Goal: Find specific page/section: Find specific page/section

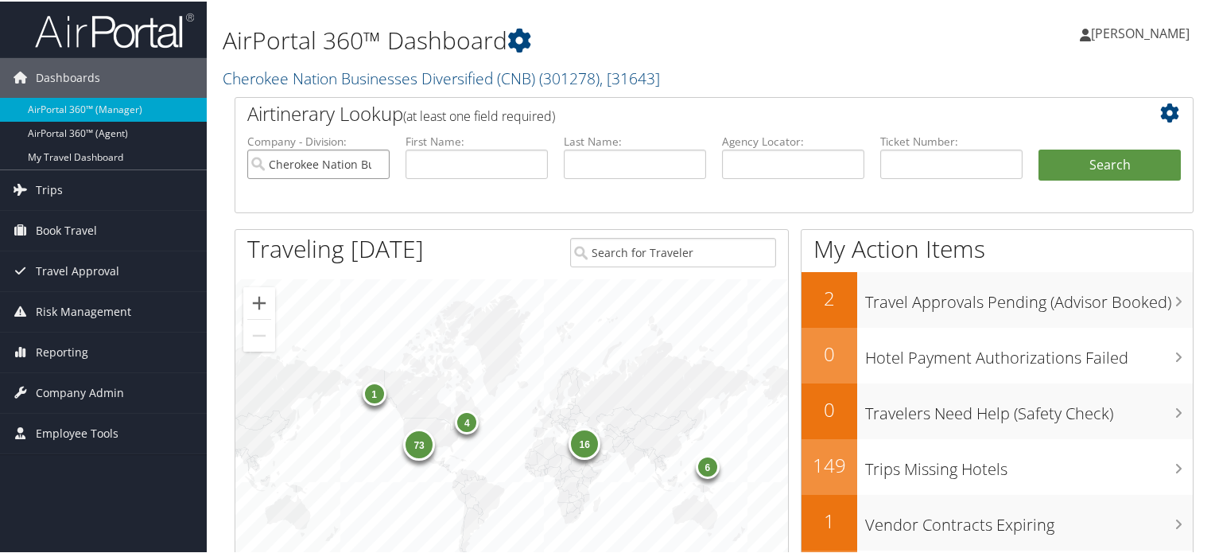
click at [374, 165] on input "Cherokee Nation Businesses Diversified (CNB)" at bounding box center [318, 162] width 142 height 29
click at [772, 176] on input "text" at bounding box center [793, 162] width 142 height 29
paste input "DN23S4"
type input "DN23S4"
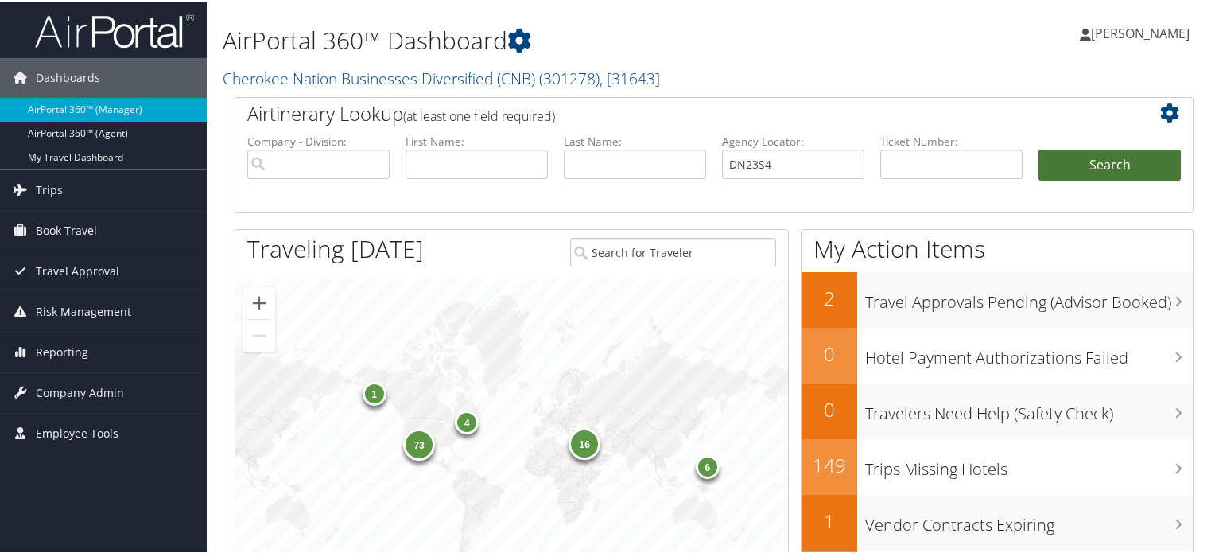
click at [1107, 169] on button "Search" at bounding box center [1109, 164] width 142 height 32
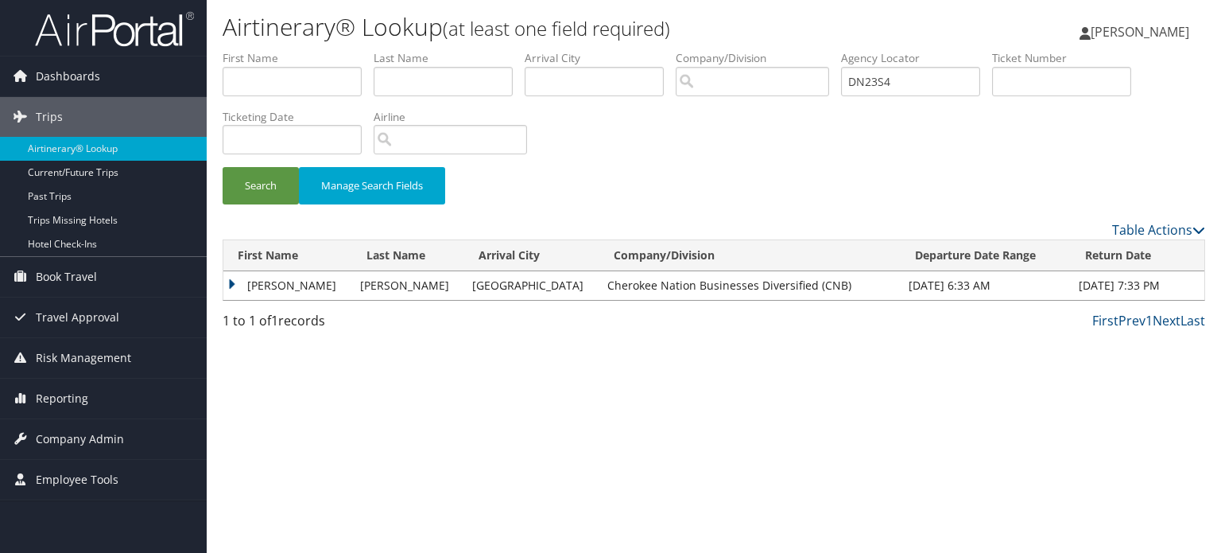
click at [234, 277] on td "MARTIN" at bounding box center [287, 285] width 129 height 29
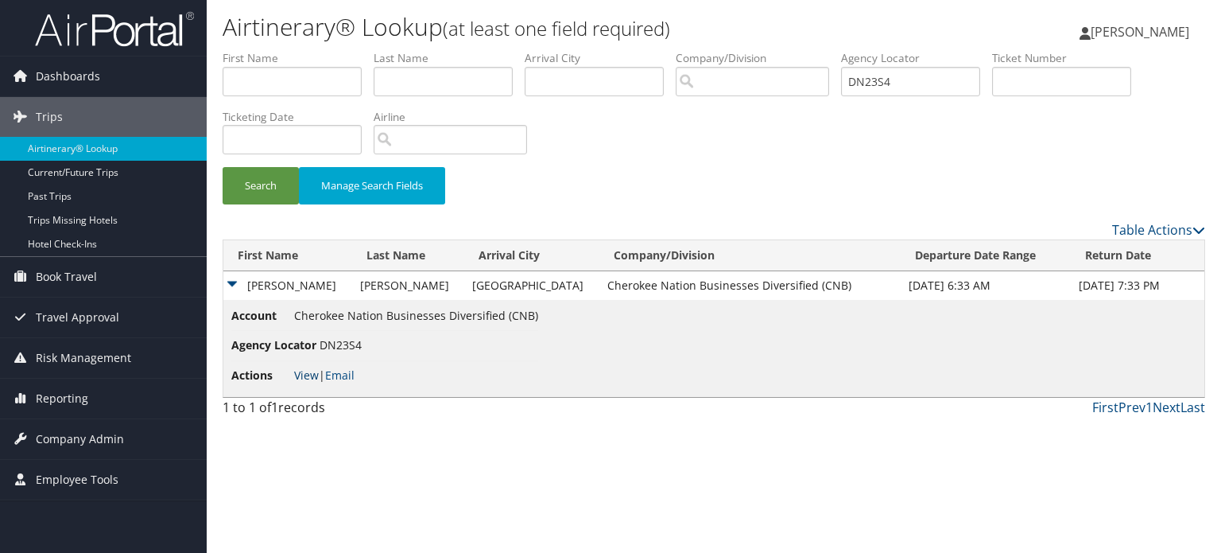
click at [305, 374] on link "View" at bounding box center [306, 374] width 25 height 15
click at [934, 72] on input "DN23S4" at bounding box center [910, 81] width 139 height 29
paste input "DN1Y1P"
type input "DN1Y1P"
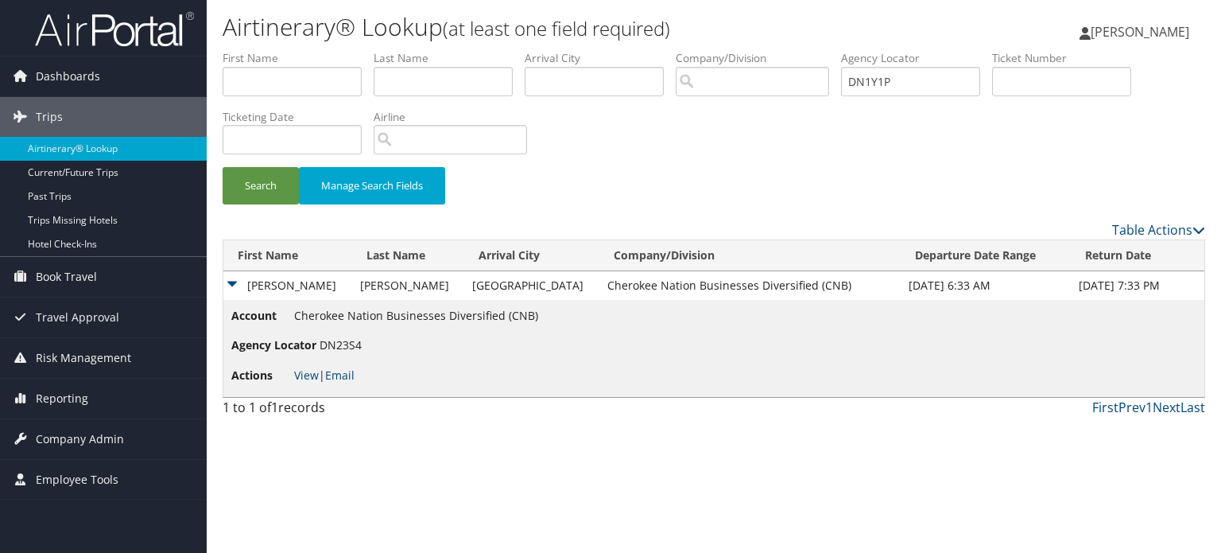
click at [264, 204] on div "Search Manage Search Fields" at bounding box center [714, 193] width 1006 height 53
click at [262, 191] on button "Search" at bounding box center [261, 185] width 76 height 37
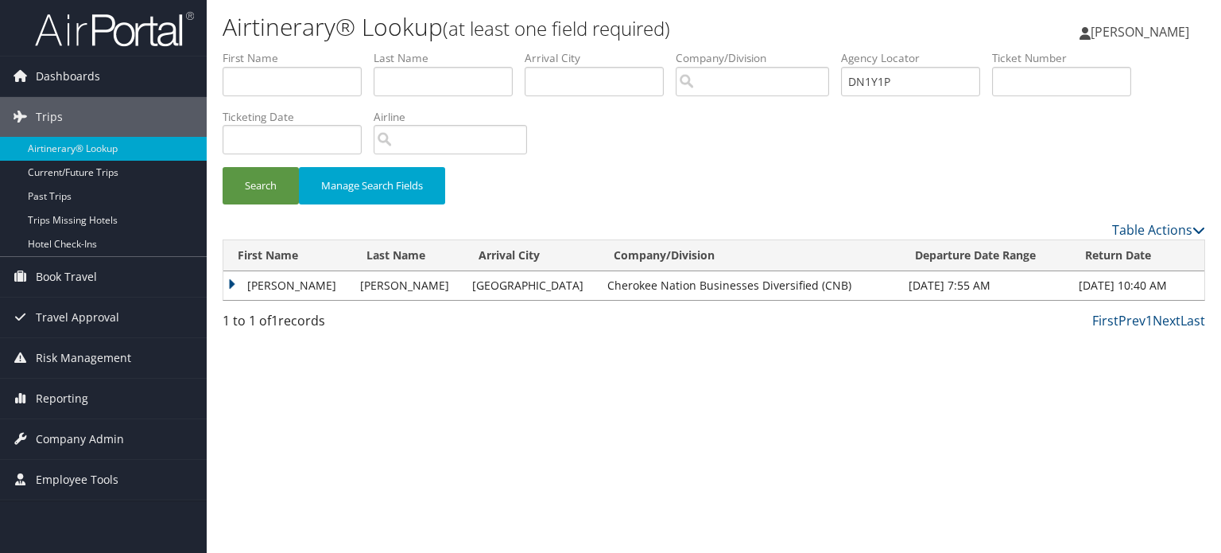
click at [227, 279] on td "MARTIN" at bounding box center [287, 285] width 129 height 29
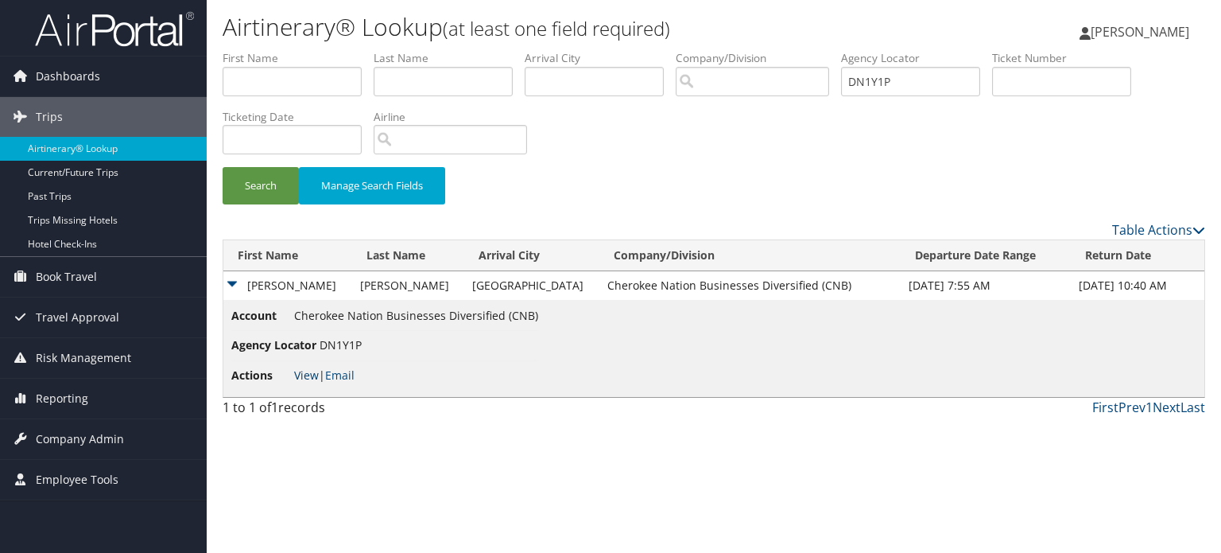
click at [299, 374] on link "View" at bounding box center [306, 374] width 25 height 15
click at [70, 457] on span "Company Admin" at bounding box center [80, 439] width 88 height 40
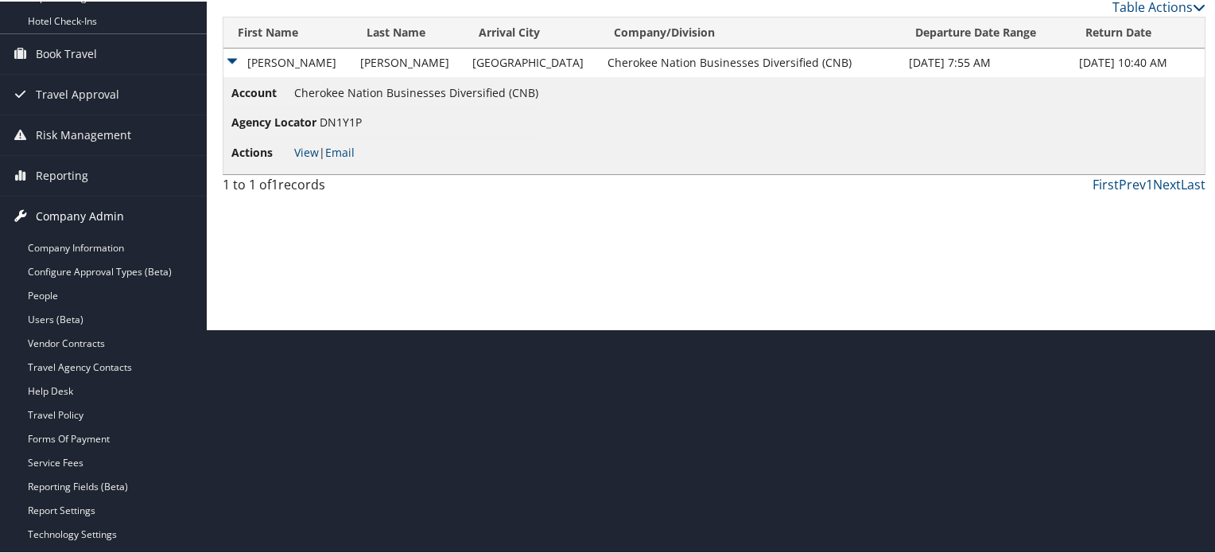
scroll to position [229, 0]
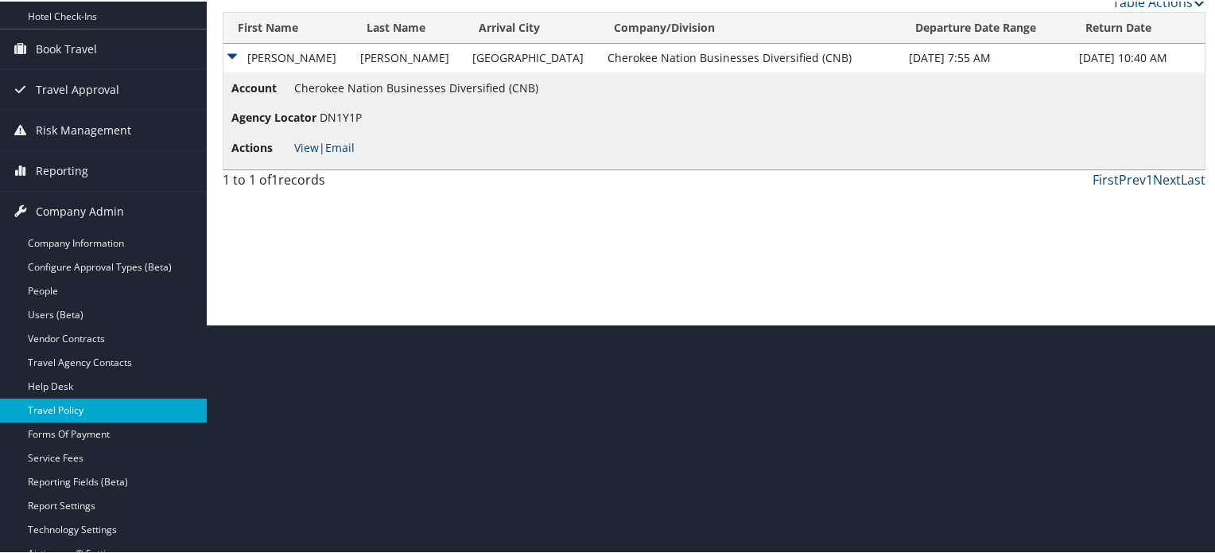
click at [68, 398] on link "Travel Policy" at bounding box center [103, 409] width 207 height 24
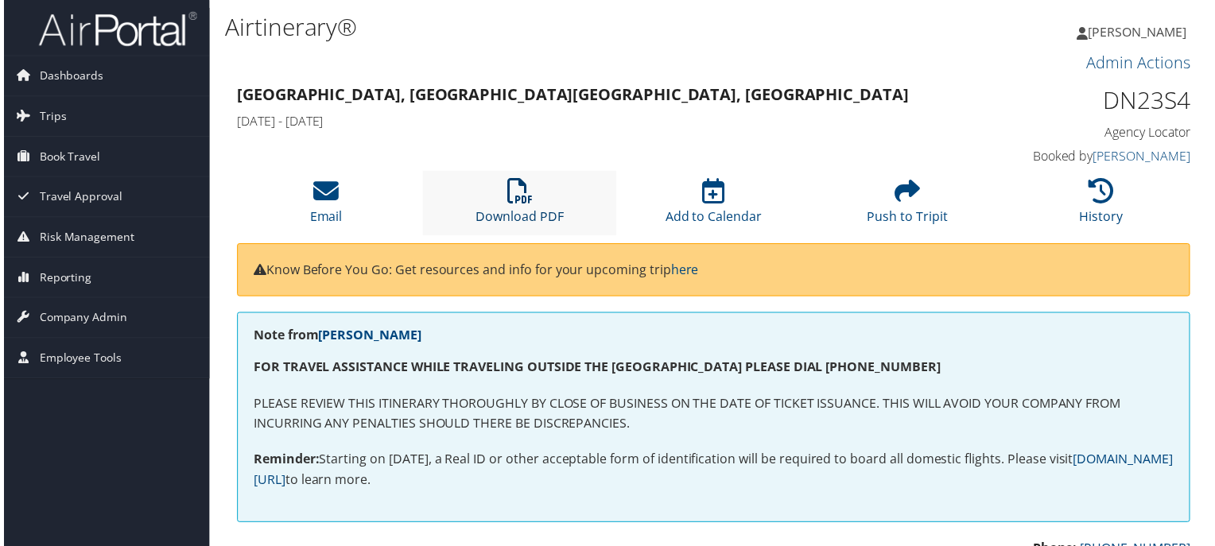
click at [514, 198] on icon at bounding box center [518, 192] width 25 height 25
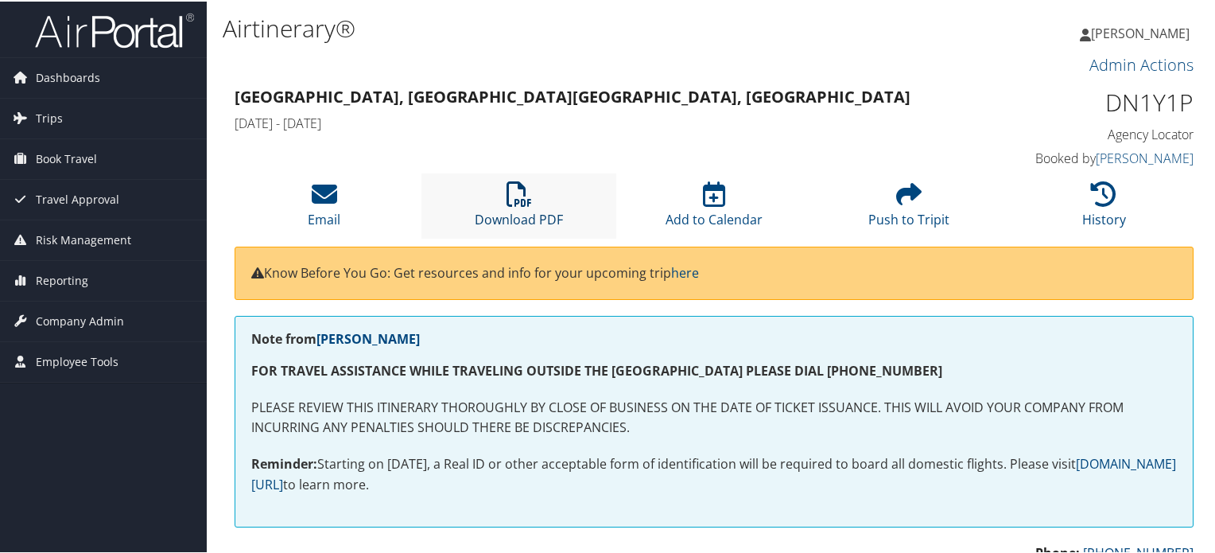
click at [506, 196] on icon at bounding box center [518, 192] width 25 height 25
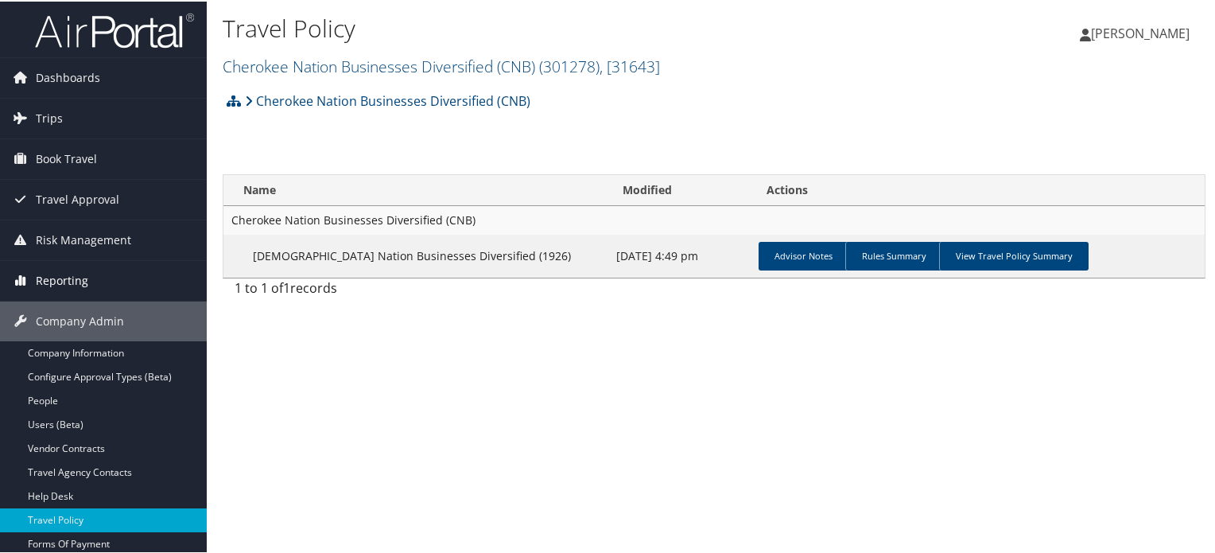
click at [48, 279] on span "Reporting" at bounding box center [62, 279] width 52 height 40
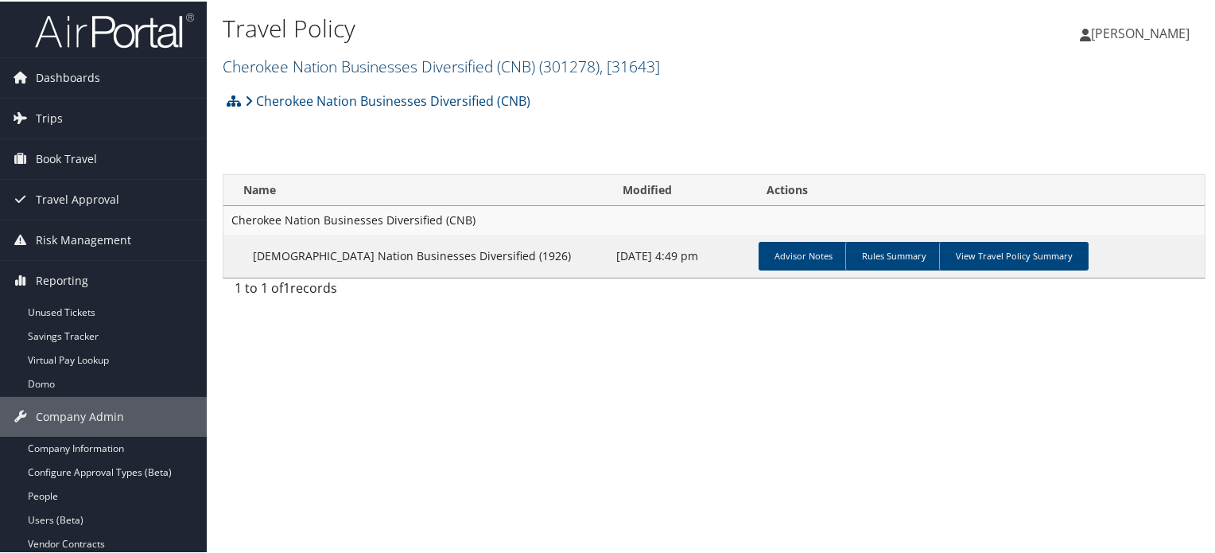
click at [270, 64] on link "Cherokee Nation Businesses Diversified (CNB) ( 301278 ) , [ 31643 ]" at bounding box center [441, 64] width 437 height 21
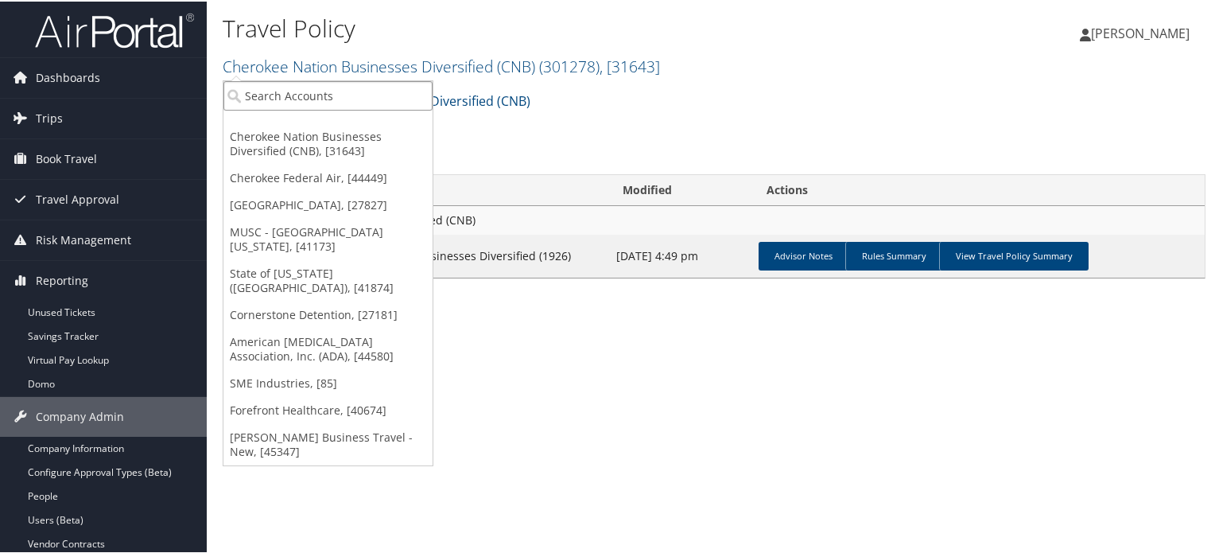
click at [275, 85] on input "search" at bounding box center [327, 93] width 209 height 29
type input "merit"
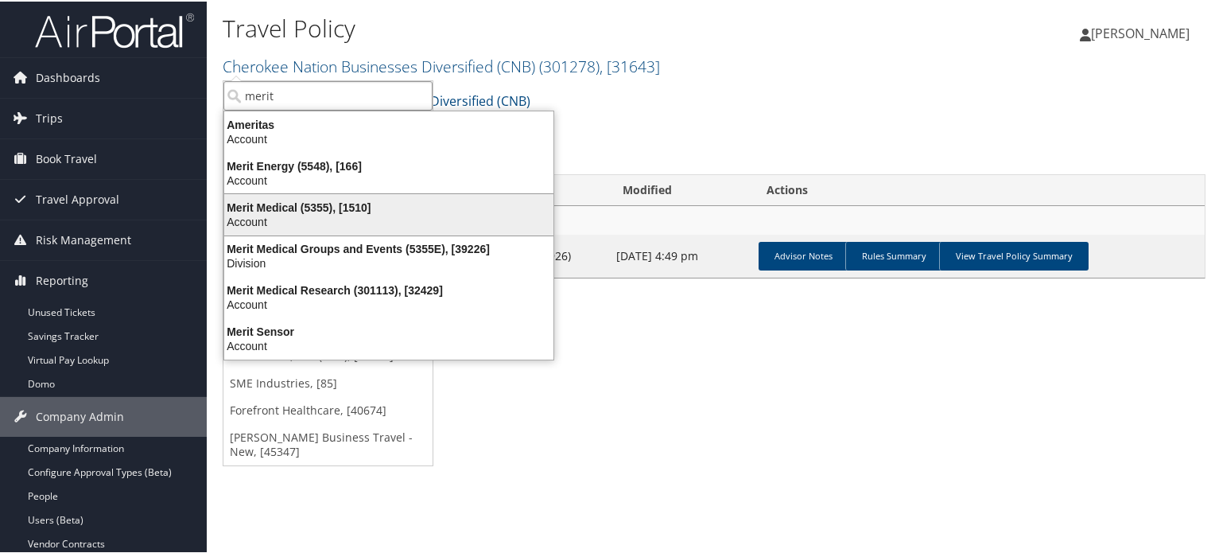
click at [271, 219] on div "Account" at bounding box center [389, 220] width 348 height 14
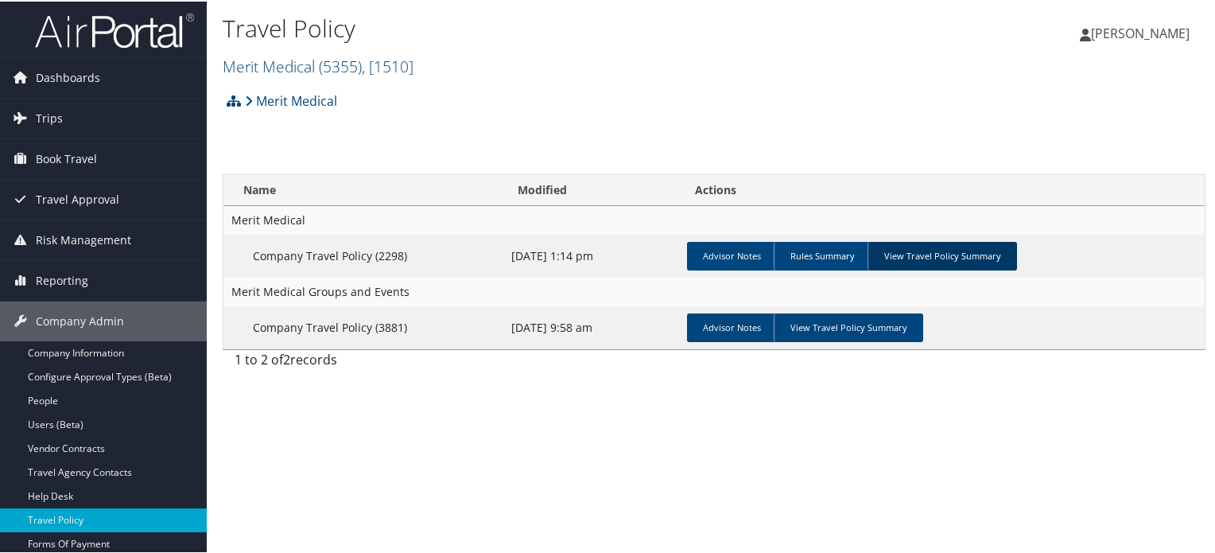
click at [921, 241] on link "View Travel Policy Summary" at bounding box center [941, 254] width 149 height 29
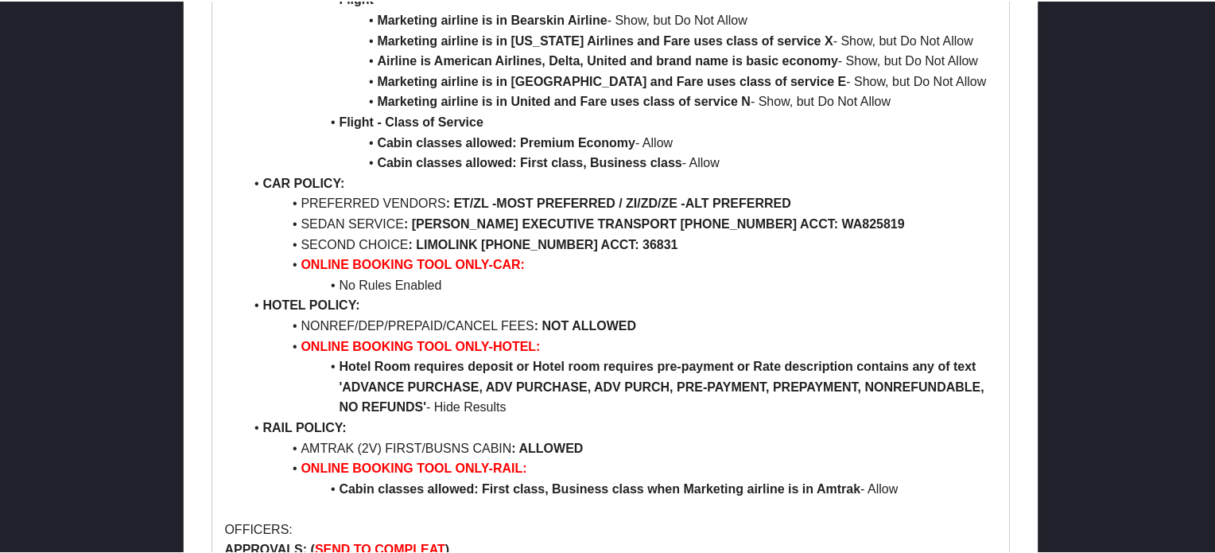
scroll to position [1913, 0]
